Goal: Transaction & Acquisition: Subscribe to service/newsletter

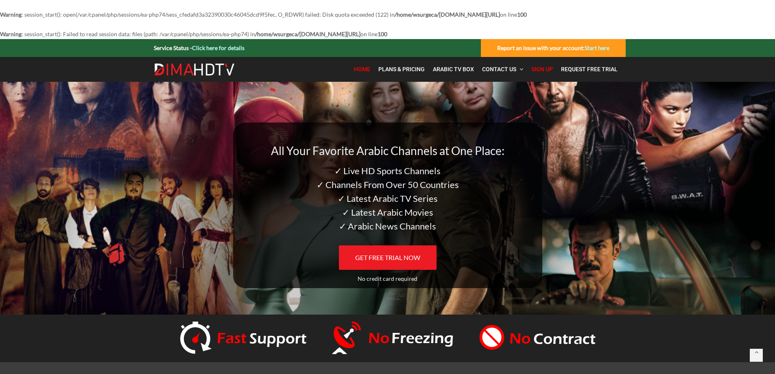
click at [540, 66] on span "Sign Up" at bounding box center [542, 69] width 22 height 7
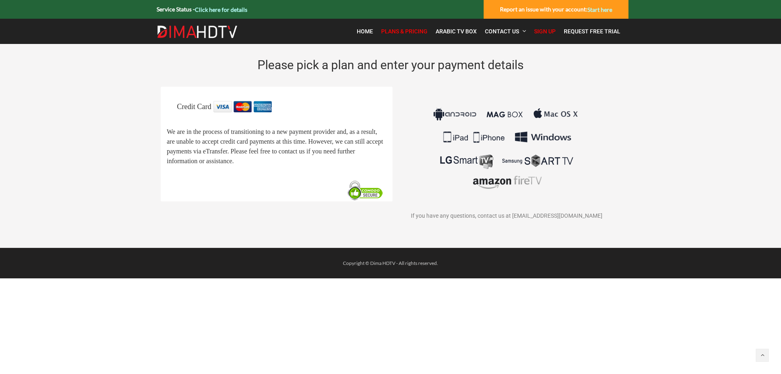
click at [544, 30] on span "Sign Up" at bounding box center [545, 31] width 22 height 7
click at [606, 8] on link "Start here" at bounding box center [599, 9] width 25 height 7
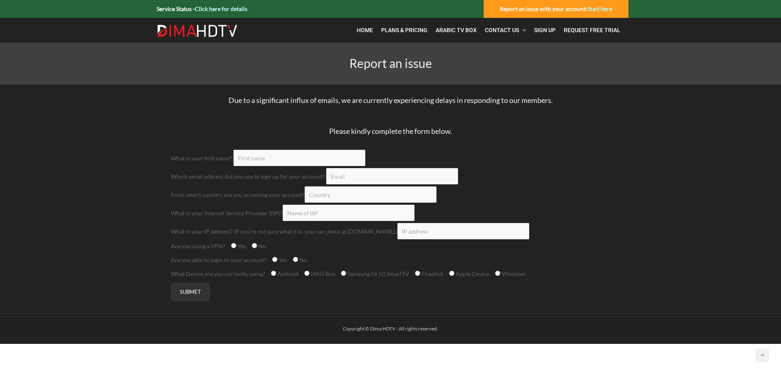
click at [284, 156] on input "Contact form" at bounding box center [299, 158] width 132 height 16
click at [369, 26] on link "Home" at bounding box center [365, 30] width 24 height 17
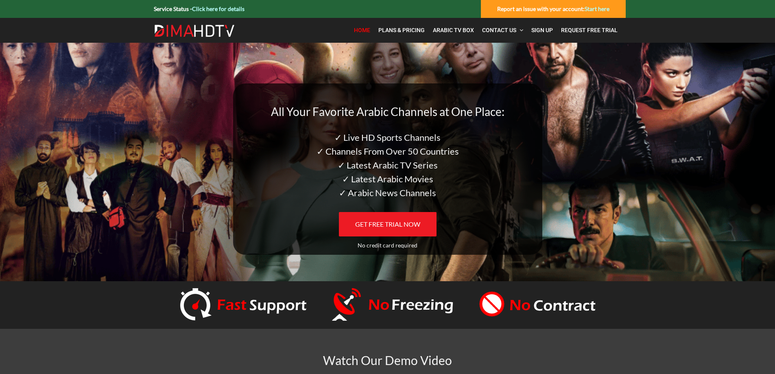
click at [216, 9] on link "Click here for details" at bounding box center [218, 8] width 52 height 7
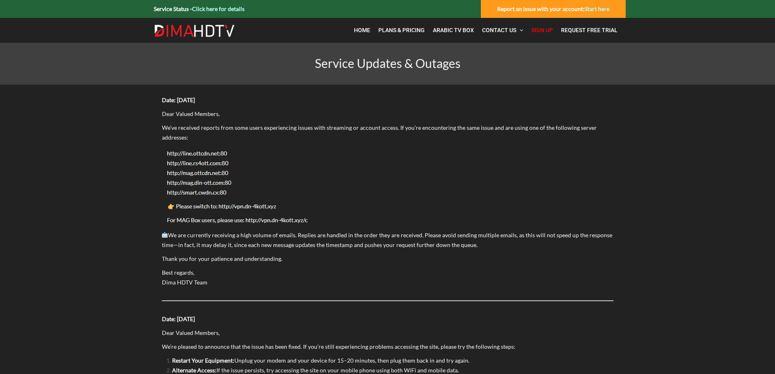
click at [549, 26] on link "Sign Up" at bounding box center [542, 30] width 30 height 17
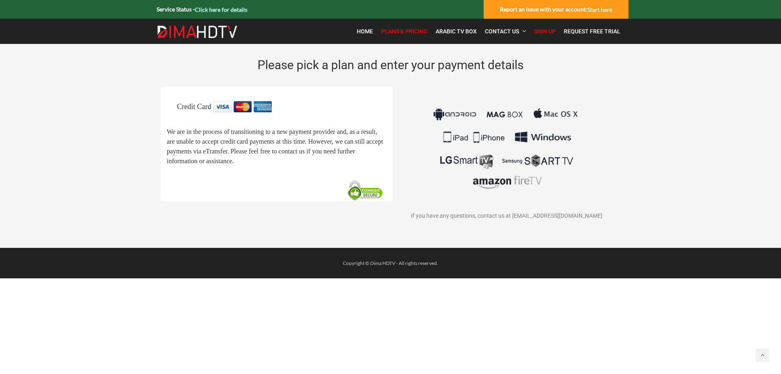
click at [542, 28] on span "Sign Up" at bounding box center [545, 31] width 22 height 7
click at [503, 181] on img at bounding box center [506, 148] width 151 height 95
click at [401, 32] on span "Plans & Pricing" at bounding box center [404, 31] width 46 height 7
click at [490, 186] on img at bounding box center [506, 148] width 151 height 95
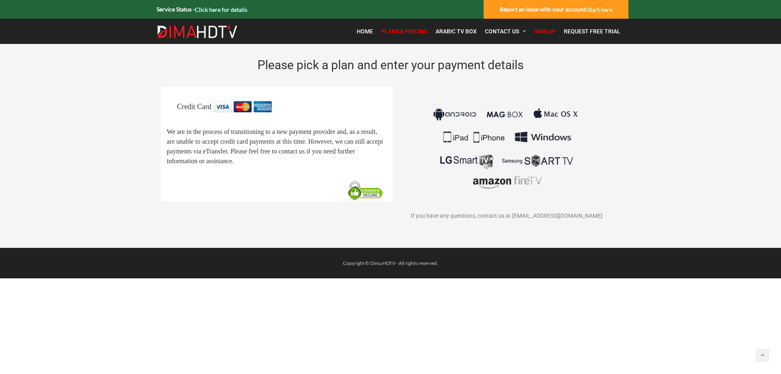
click at [460, 152] on img at bounding box center [506, 148] width 151 height 95
click at [410, 31] on span "Plans & Pricing" at bounding box center [404, 31] width 46 height 7
click at [546, 32] on span "Sign Up" at bounding box center [545, 31] width 22 height 7
click at [366, 201] on img at bounding box center [365, 191] width 41 height 22
drag, startPoint x: 318, startPoint y: 185, endPoint x: 299, endPoint y: 125, distance: 62.5
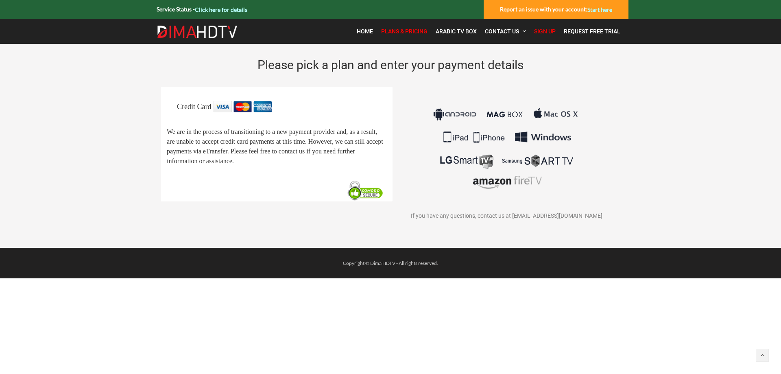
click at [299, 125] on div "Credit Card We are in the process of transitioning to a new payment provider an…" at bounding box center [277, 143] width 220 height 85
click at [227, 97] on div "Credit Card We are in the process of transitioning to a new payment provider an…" at bounding box center [277, 144] width 232 height 115
click at [451, 168] on img at bounding box center [506, 148] width 151 height 95
click at [463, 33] on span "Arabic TV Box" at bounding box center [456, 31] width 41 height 7
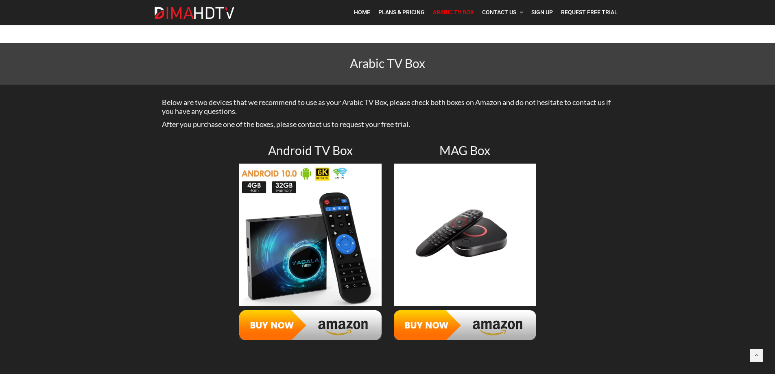
scroll to position [37, 0]
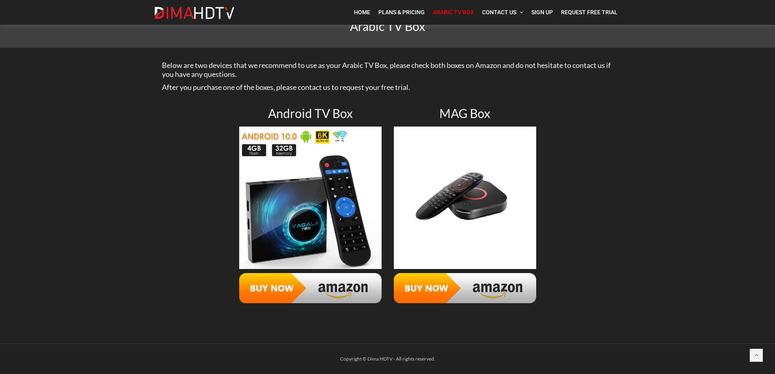
click at [315, 196] on img at bounding box center [310, 197] width 142 height 142
